Goal: Navigation & Orientation: Find specific page/section

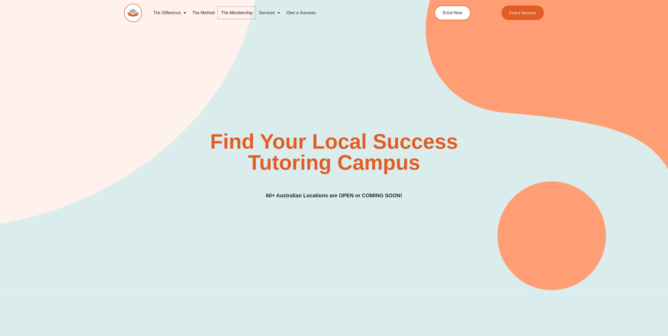
click at [239, 13] on link "The Membership" at bounding box center [237, 13] width 38 height 12
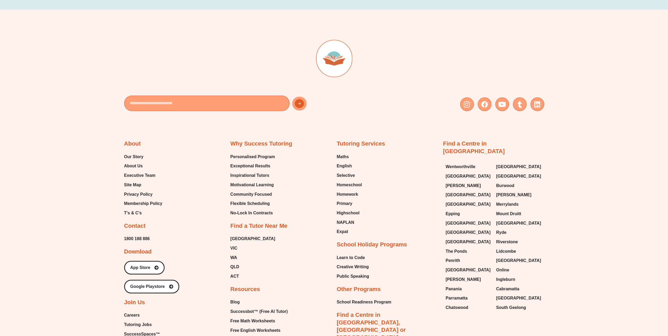
scroll to position [1470, 0]
click at [131, 171] on span "Executive Team" at bounding box center [140, 175] width 32 height 8
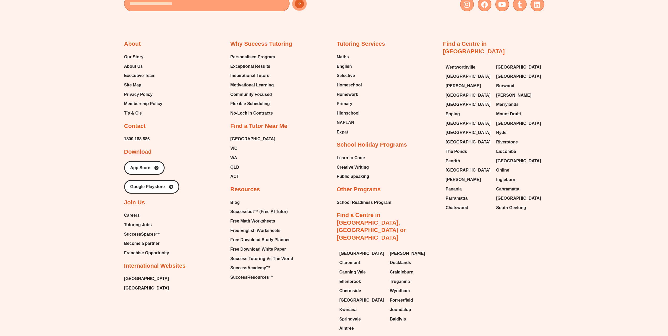
scroll to position [1652, 0]
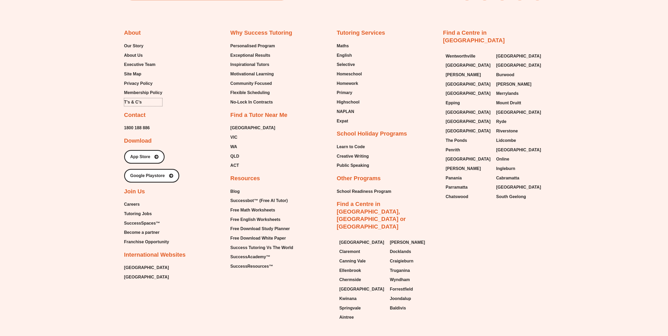
click at [127, 101] on span "T’s & C’s" at bounding box center [133, 102] width 18 height 8
